Goal: Task Accomplishment & Management: Use online tool/utility

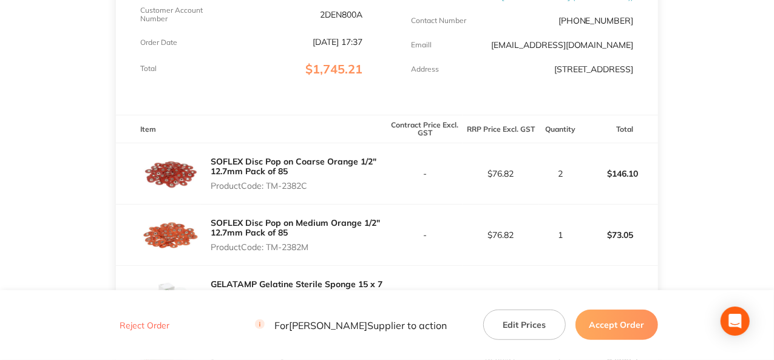
scroll to position [304, 0]
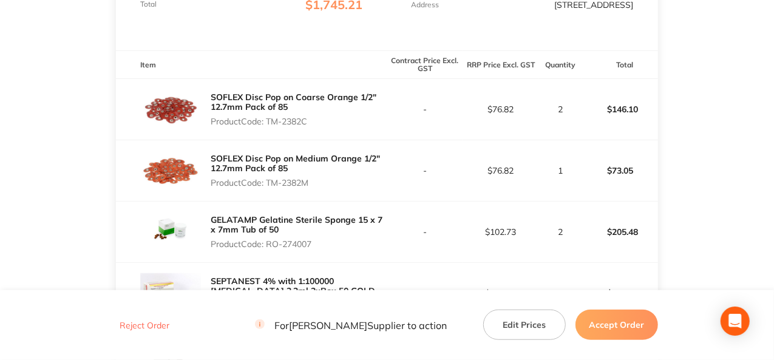
drag, startPoint x: 310, startPoint y: 129, endPoint x: 265, endPoint y: 130, distance: 45.0
click at [265, 126] on p "Product Code: TM-2382C" at bounding box center [299, 122] width 176 height 10
copy p "TM-2382C"
drag, startPoint x: 309, startPoint y: 191, endPoint x: 270, endPoint y: 191, distance: 39.5
click at [270, 188] on p "Product Code: TM-2382M" at bounding box center [299, 183] width 176 height 10
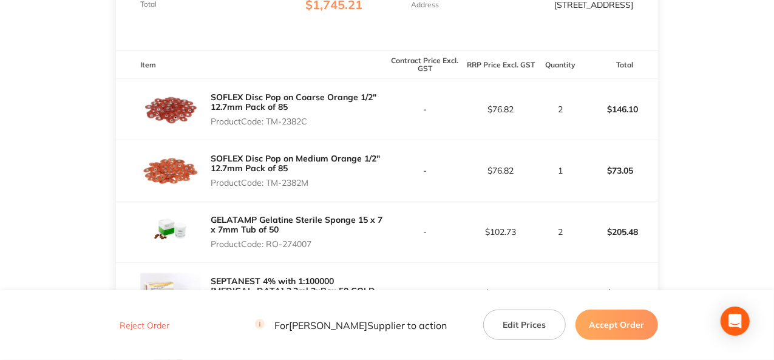
copy p "TM-2382M"
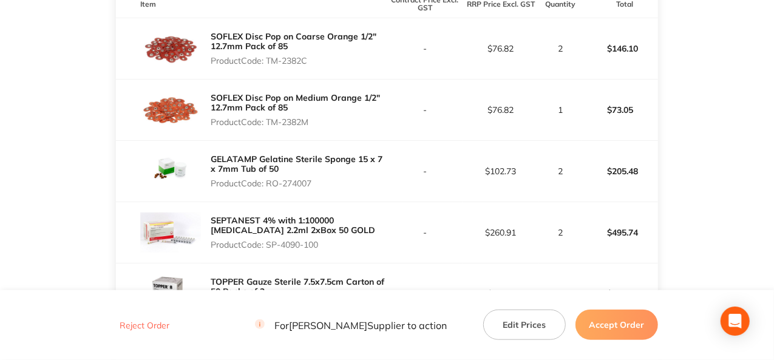
drag, startPoint x: 313, startPoint y: 193, endPoint x: 270, endPoint y: 193, distance: 43.1
click at [270, 188] on p "Product Code: RO-274007" at bounding box center [299, 184] width 176 height 10
copy p "RO-274007"
drag, startPoint x: 323, startPoint y: 255, endPoint x: 269, endPoint y: 256, distance: 53.5
click at [269, 250] on p "Product Code: SP-4090-100" at bounding box center [299, 245] width 176 height 10
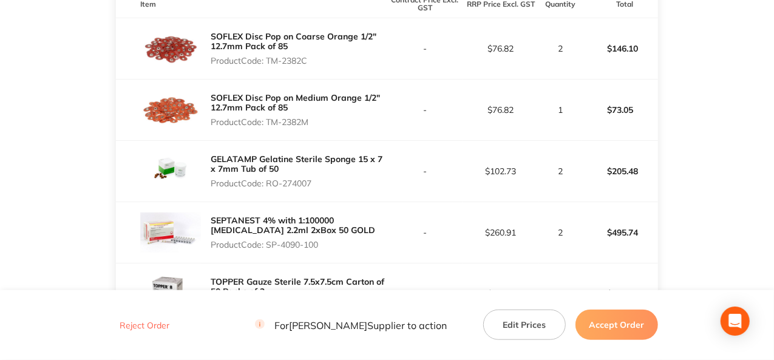
copy p "SP-4090-100"
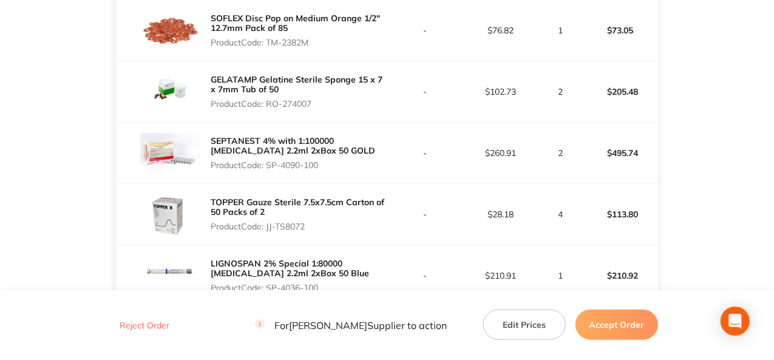
scroll to position [425, 0]
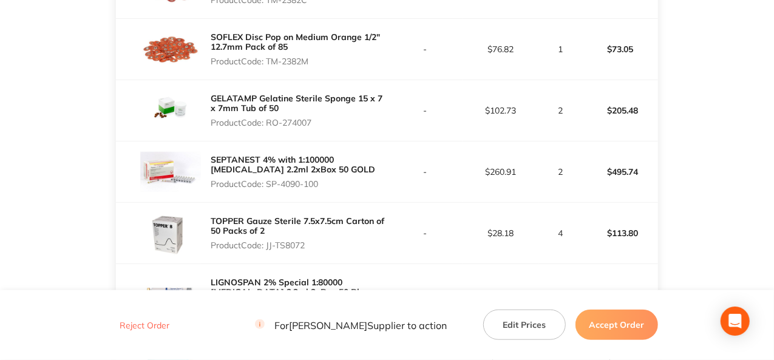
drag, startPoint x: 307, startPoint y: 255, endPoint x: 268, endPoint y: 255, distance: 38.9
click at [268, 250] on p "Product Code: JJ-TS8072" at bounding box center [299, 246] width 176 height 10
copy p "JJ-TS8072"
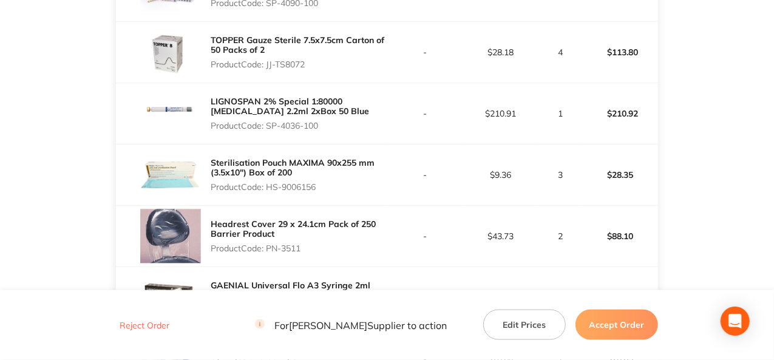
scroll to position [607, 0]
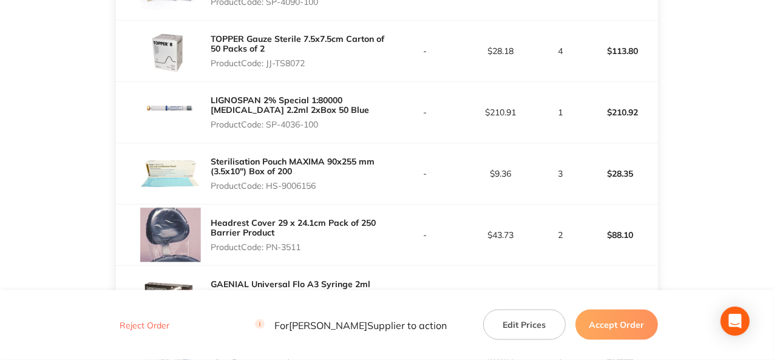
drag, startPoint x: 322, startPoint y: 131, endPoint x: 268, endPoint y: 132, distance: 54.1
click at [268, 129] on p "Product Code: SP-4036-100" at bounding box center [299, 125] width 176 height 10
copy p "SP-4036-100"
drag, startPoint x: 319, startPoint y: 194, endPoint x: 270, endPoint y: 194, distance: 49.8
click at [270, 191] on p "Product Code: HS-9006156" at bounding box center [299, 186] width 176 height 10
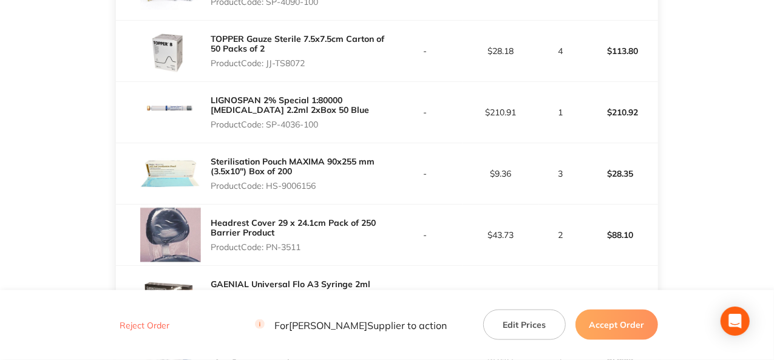
copy p "HS-9006156"
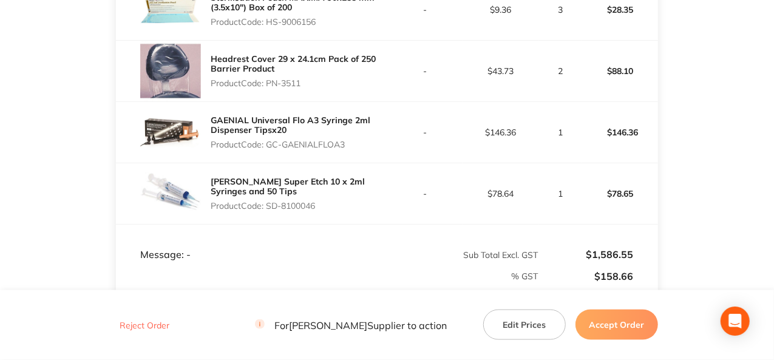
scroll to position [790, 0]
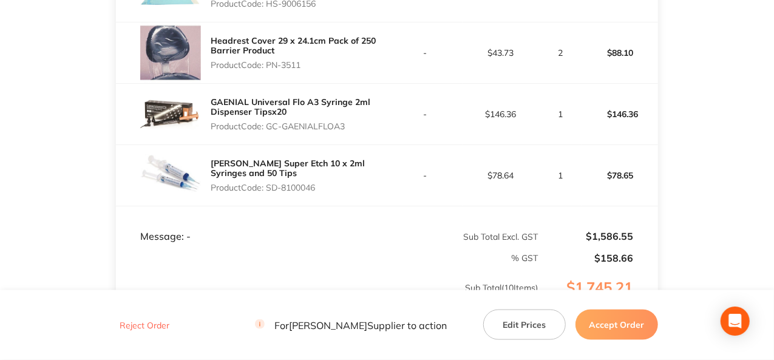
drag, startPoint x: 304, startPoint y: 71, endPoint x: 268, endPoint y: 73, distance: 35.3
click at [268, 70] on p "Product Code: PN-3511" at bounding box center [299, 65] width 176 height 10
copy p "PN-3511"
drag, startPoint x: 348, startPoint y: 134, endPoint x: 268, endPoint y: 134, distance: 79.6
click at [268, 131] on p "Product Code: GC-GAENIALFLOA3" at bounding box center [299, 126] width 176 height 10
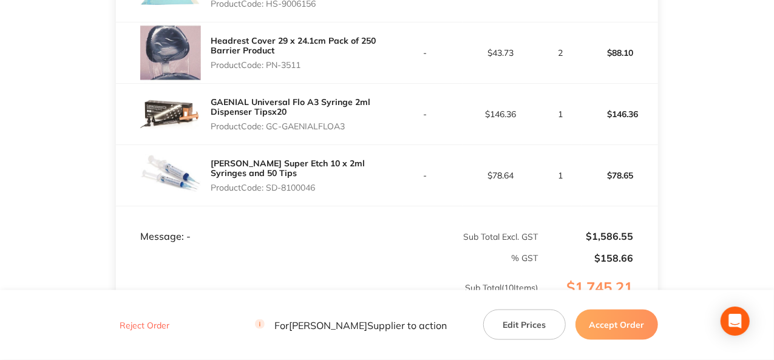
copy p "GC-GAENIALFLOA3"
drag, startPoint x: 317, startPoint y: 195, endPoint x: 267, endPoint y: 195, distance: 49.8
click at [267, 193] on p "Product Code: SD-8100046" at bounding box center [299, 188] width 176 height 10
copy p "SD-8100046"
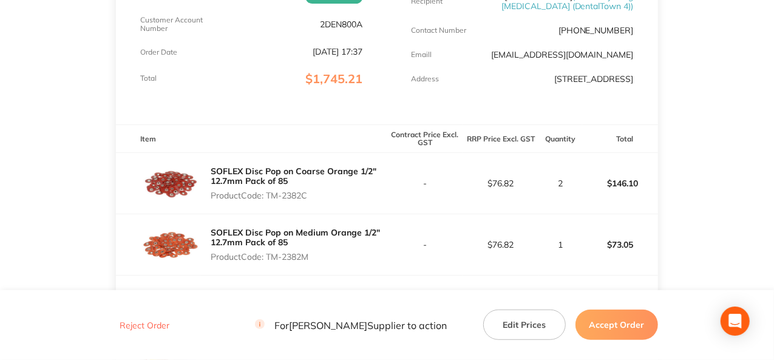
scroll to position [61, 0]
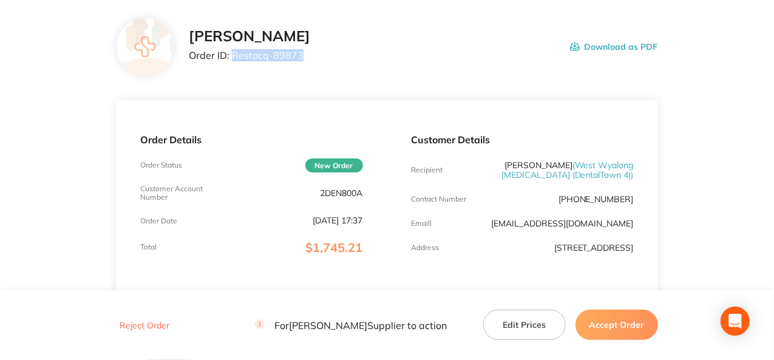
drag, startPoint x: 301, startPoint y: 53, endPoint x: 233, endPoint y: 55, distance: 67.4
click at [233, 55] on p "Order ID: Restocq- 89873" at bounding box center [249, 55] width 121 height 11
click at [618, 327] on button "Accept Order" at bounding box center [617, 325] width 83 height 30
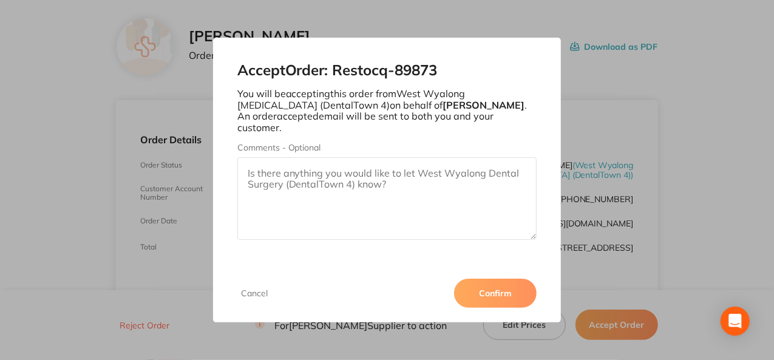
click at [503, 287] on button "Confirm" at bounding box center [495, 293] width 83 height 29
